Goal: Transaction & Acquisition: Purchase product/service

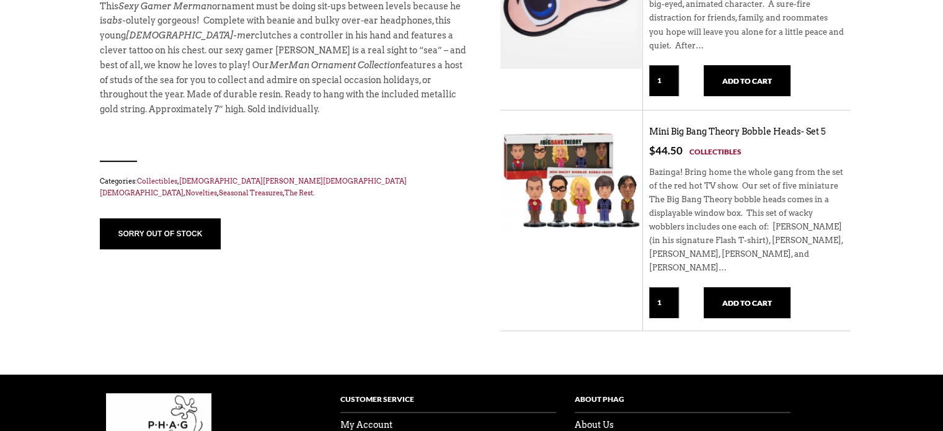
scroll to position [408, 0]
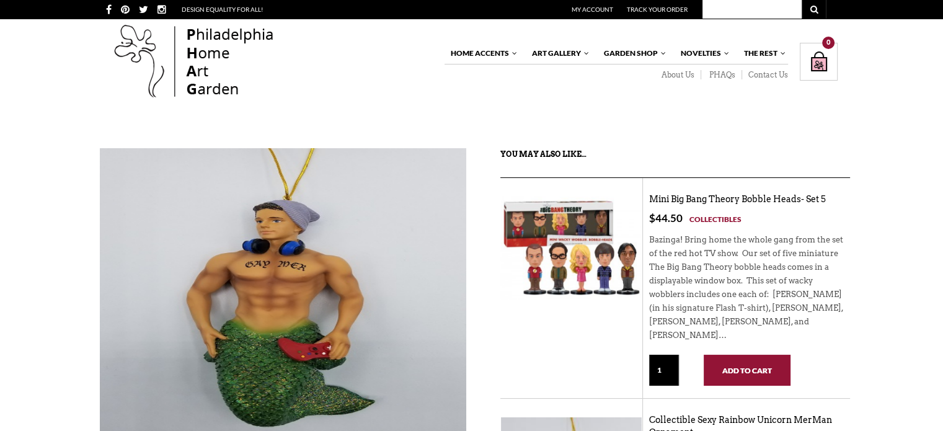
click at [741, 370] on button "Add to cart" at bounding box center [747, 370] width 87 height 31
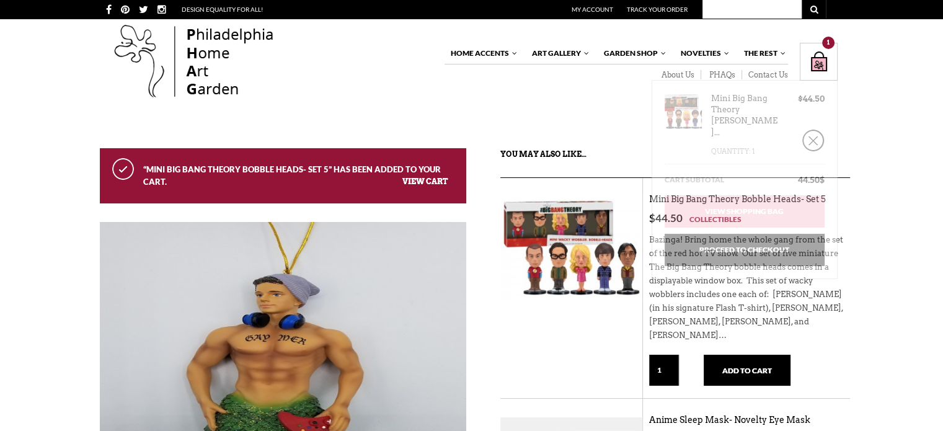
click at [819, 59] on div "Shopping Bag $ 44.50 / 1 item(s) 1" at bounding box center [819, 62] width 38 height 38
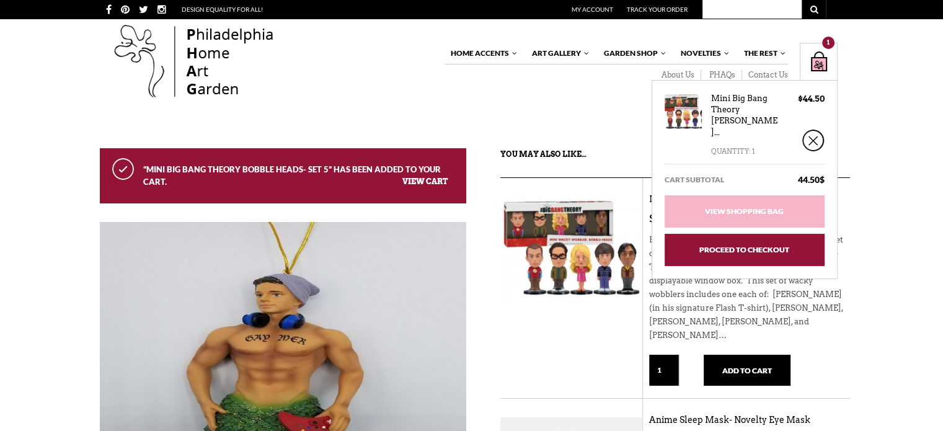
click at [728, 234] on link "Proceed to Checkout" at bounding box center [745, 250] width 160 height 32
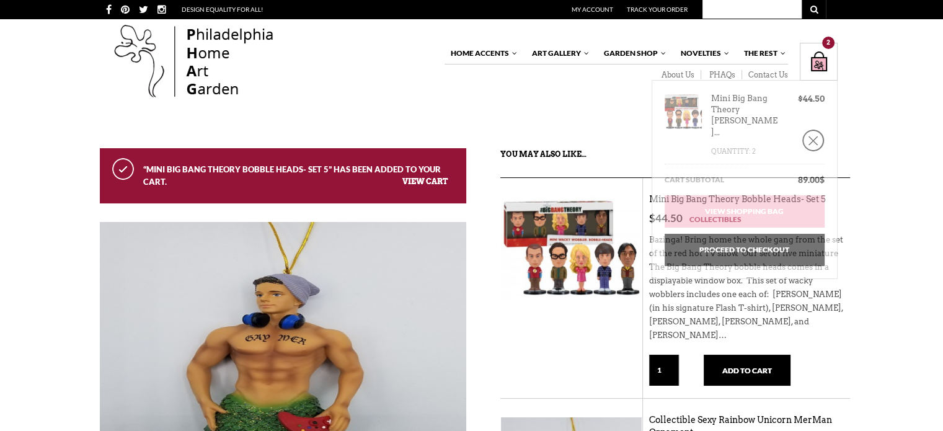
click at [821, 61] on div "Shopping Bag $ 89.00 / 2 item(s) 2" at bounding box center [819, 62] width 38 height 38
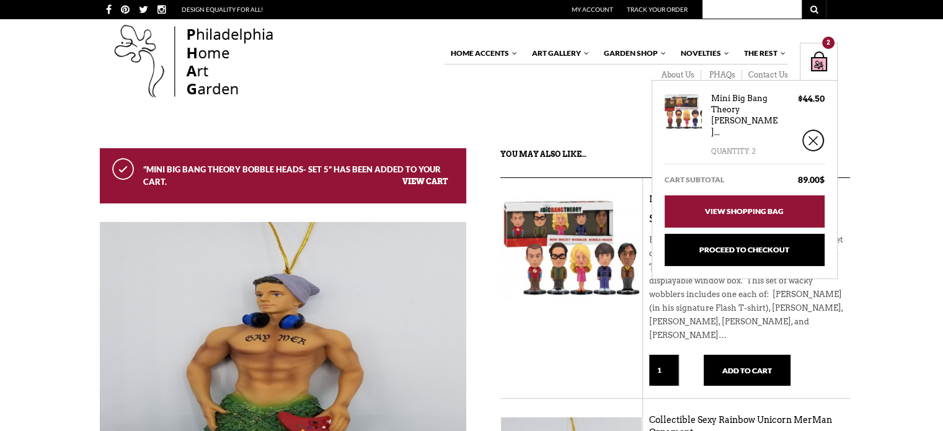
click at [736, 195] on link "View Shopping Bag" at bounding box center [745, 211] width 160 height 32
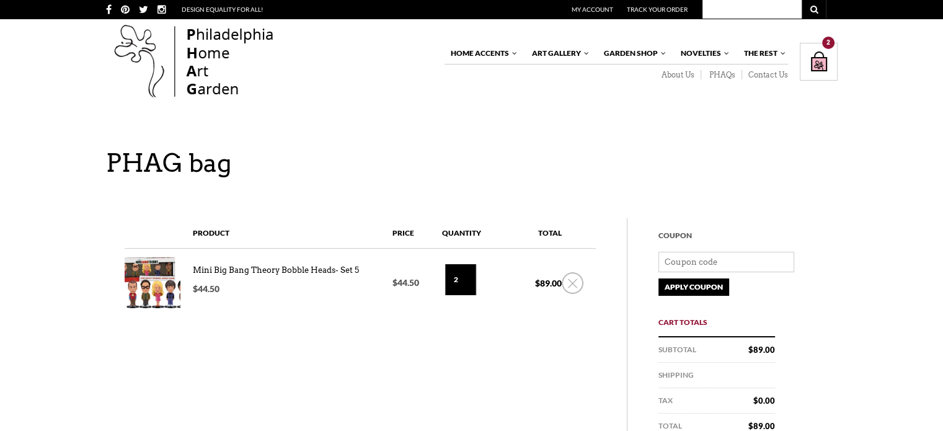
click at [570, 286] on link "×" at bounding box center [573, 283] width 22 height 22
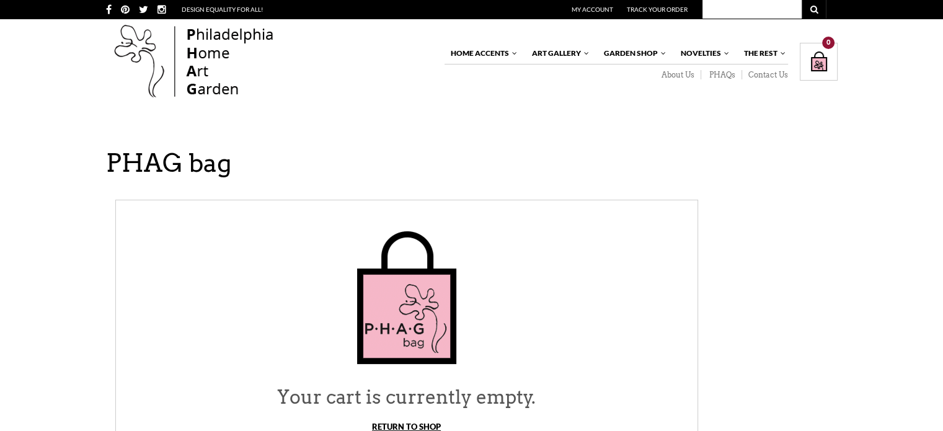
click at [719, 9] on input "text" at bounding box center [752, 9] width 99 height 19
type input "[DEMOGRAPHIC_DATA] mer"
click at [802, 0] on button "submit" at bounding box center [814, 9] width 25 height 19
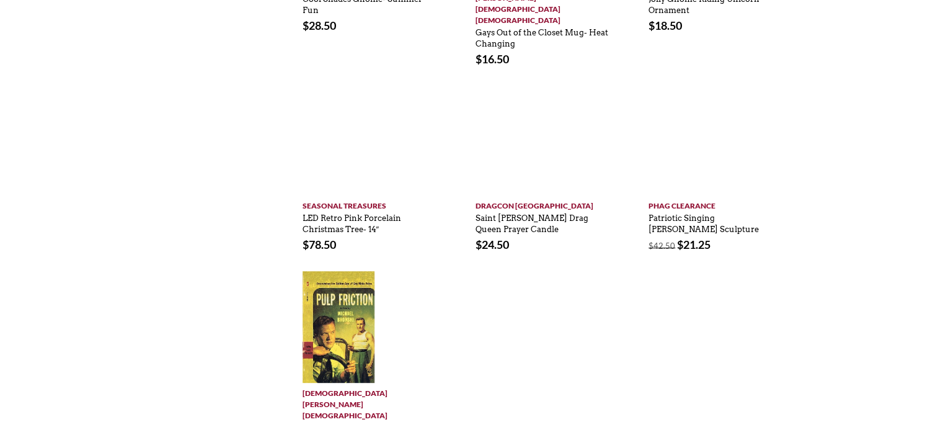
scroll to position [744, 0]
